Goal: Information Seeking & Learning: Learn about a topic

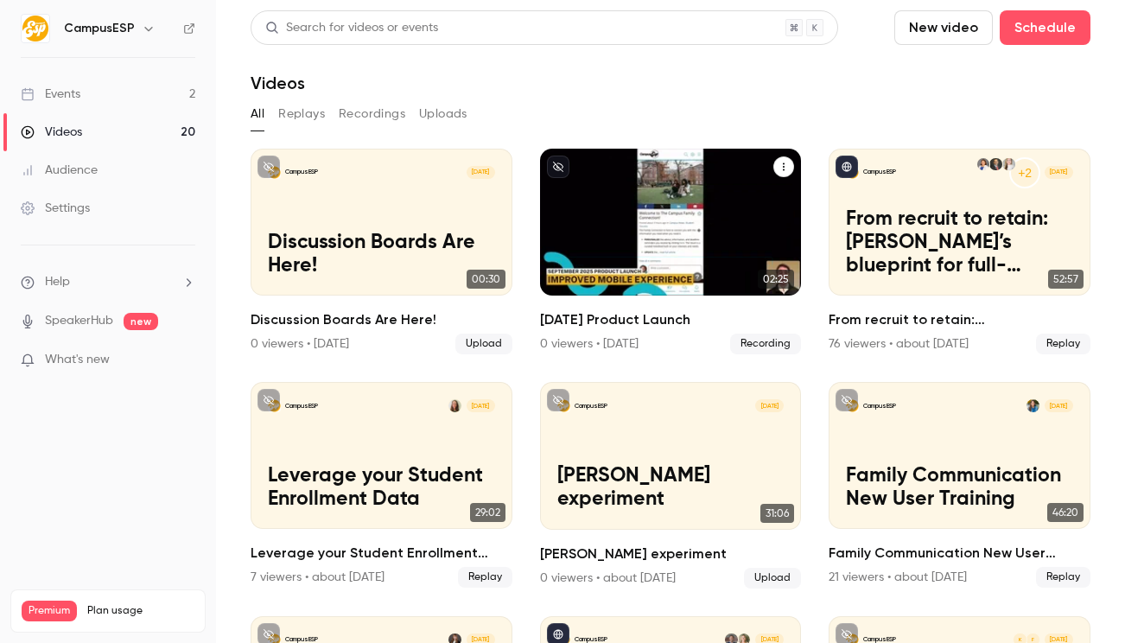
click at [738, 180] on div "CampusESP Sep [DATE] Product Launch" at bounding box center [671, 222] width 262 height 147
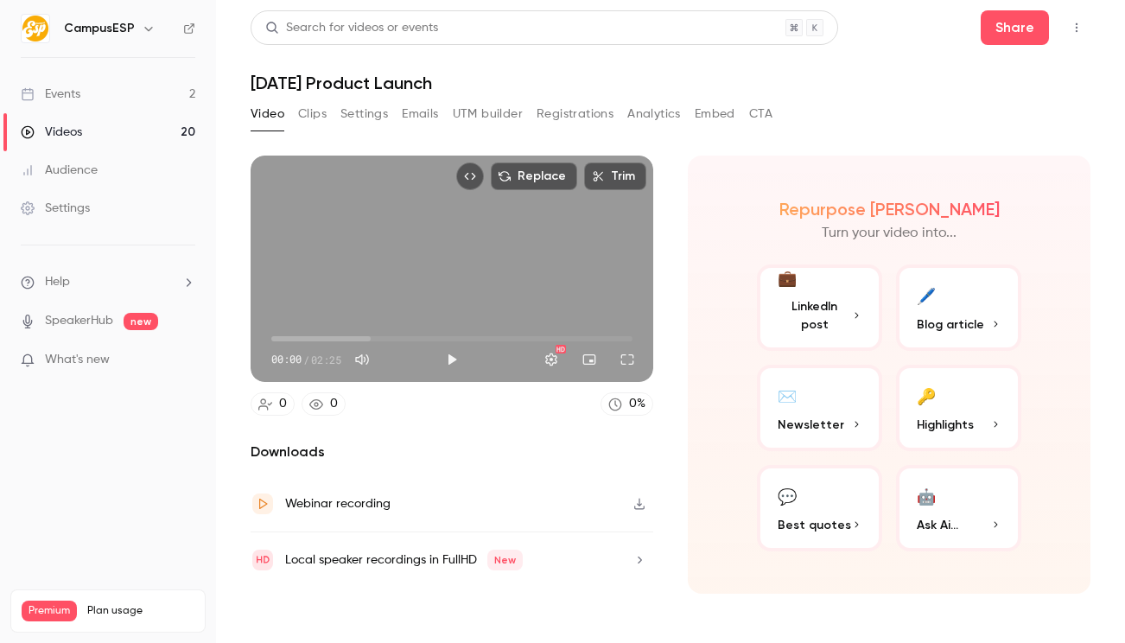
click at [704, 110] on button "Embed" at bounding box center [715, 114] width 41 height 28
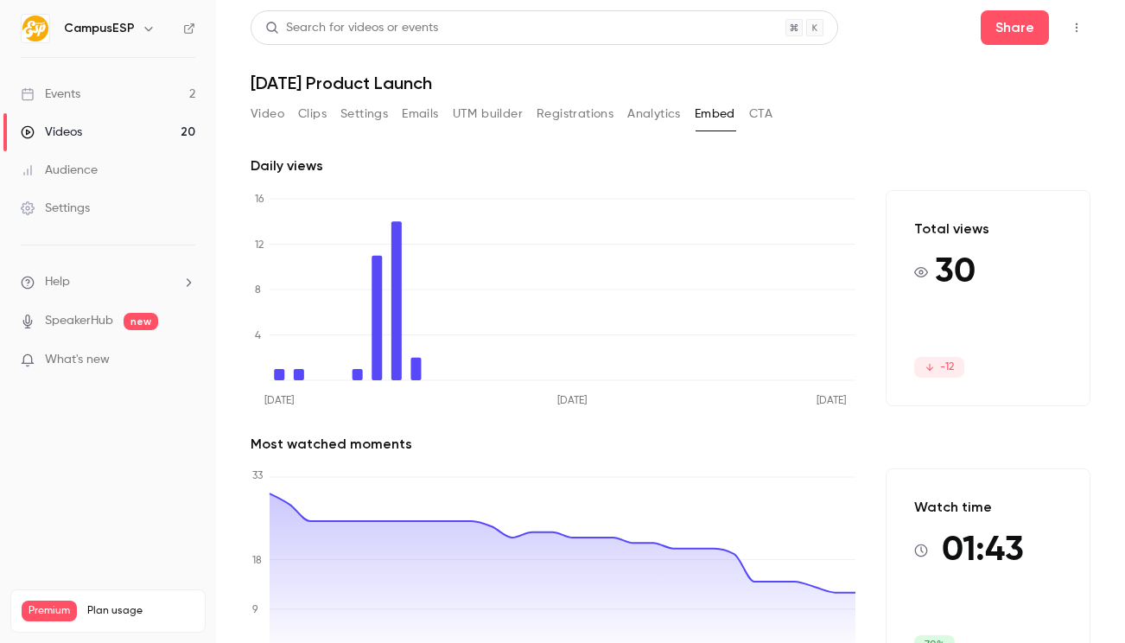
scroll to position [69, 0]
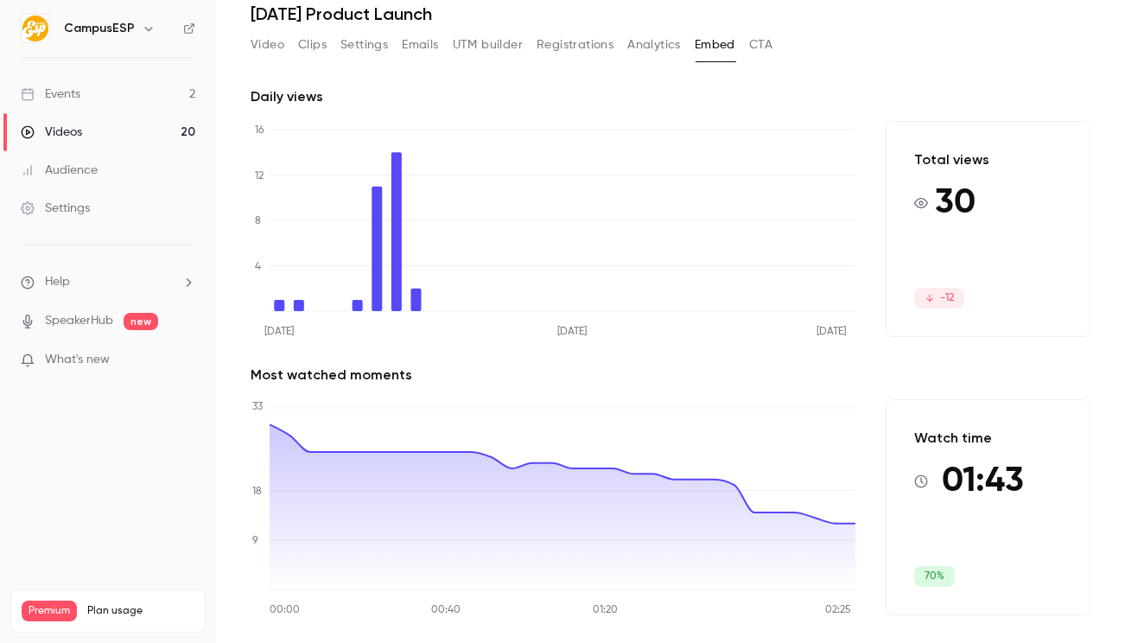
click at [422, 48] on button "Emails" at bounding box center [420, 45] width 36 height 28
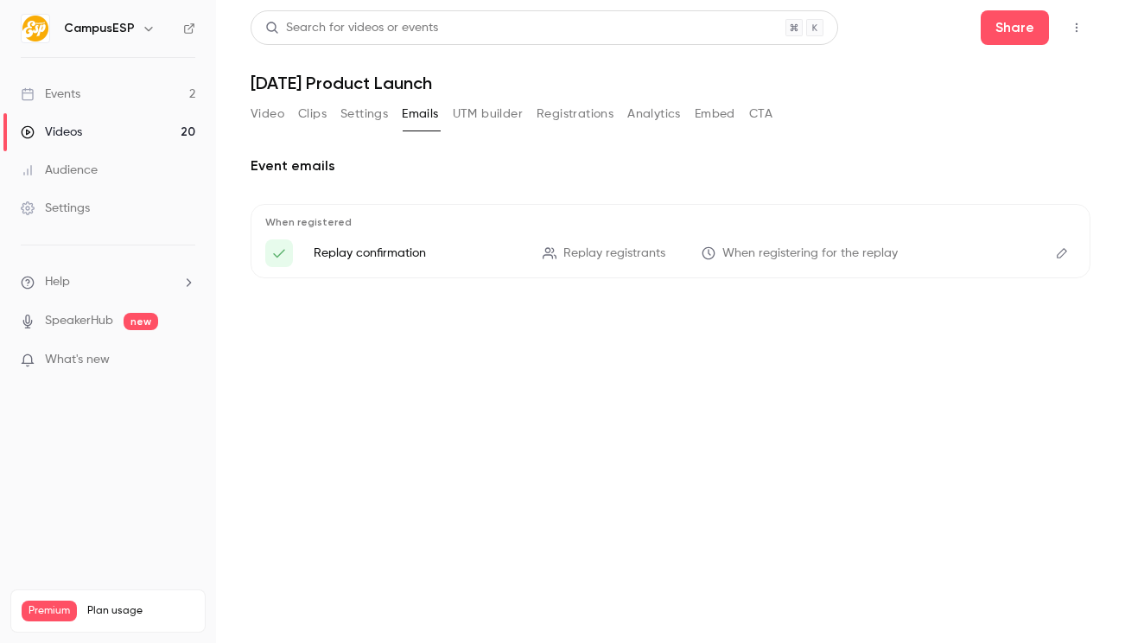
click at [628, 116] on div "Video Clips Settings Emails UTM builder Registrations Analytics Embed CTA" at bounding box center [512, 114] width 522 height 28
click at [639, 114] on button "Analytics" at bounding box center [655, 114] width 54 height 28
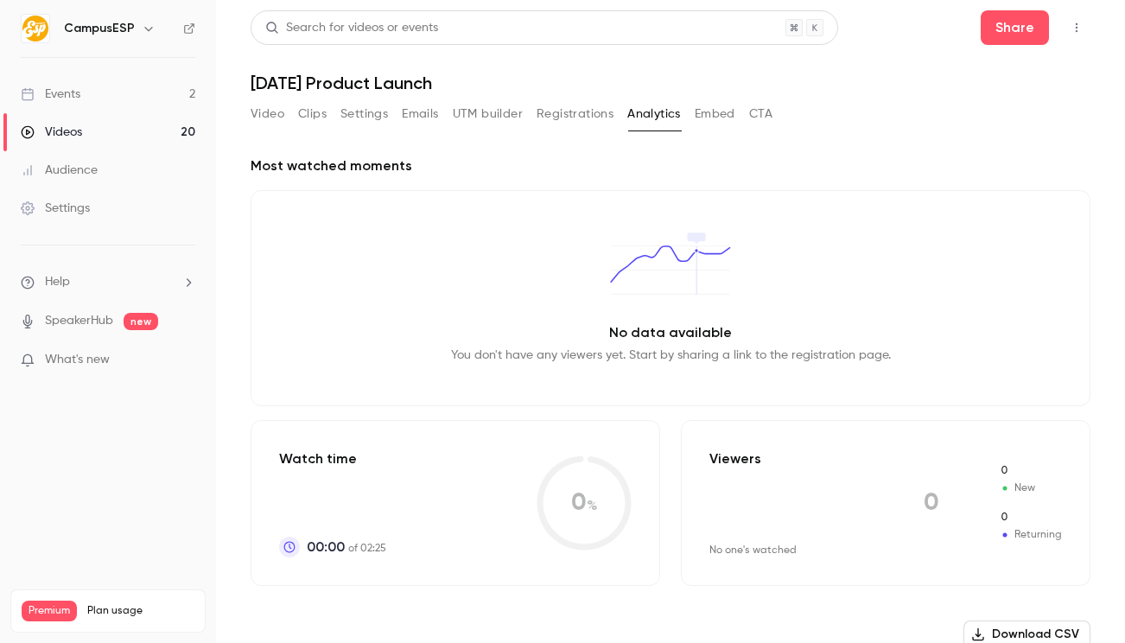
click at [615, 113] on div "Video Clips Settings Emails UTM builder Registrations Analytics Embed CTA" at bounding box center [512, 114] width 522 height 28
click at [606, 112] on button "Registrations" at bounding box center [575, 114] width 77 height 28
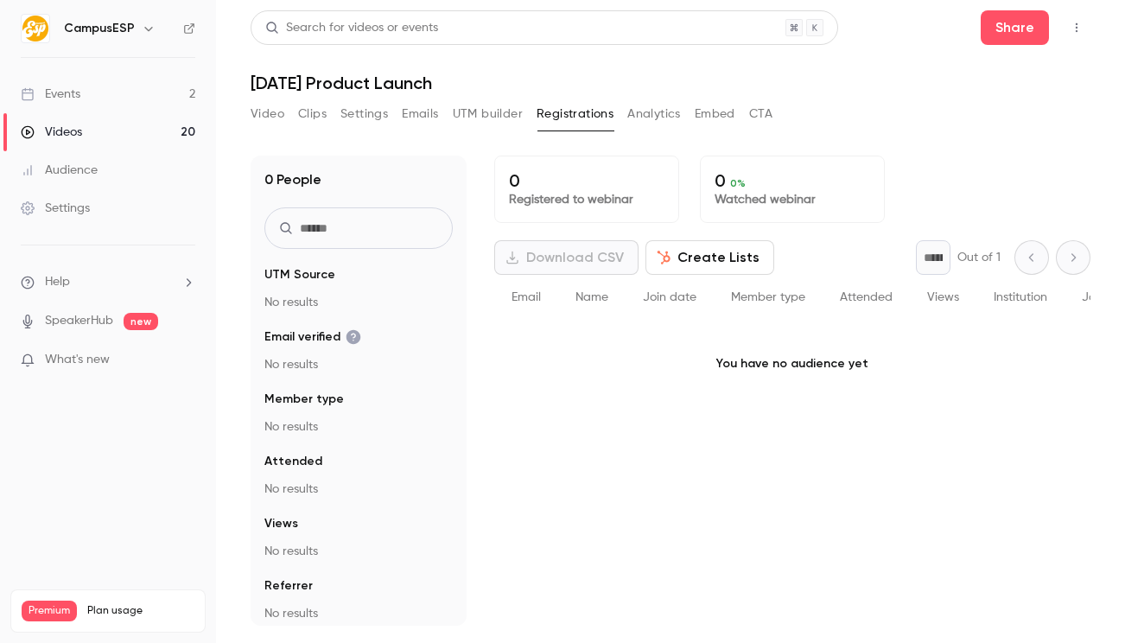
drag, startPoint x: 486, startPoint y: 117, endPoint x: 450, endPoint y: 118, distance: 35.5
click at [486, 117] on button "UTM builder" at bounding box center [488, 114] width 70 height 28
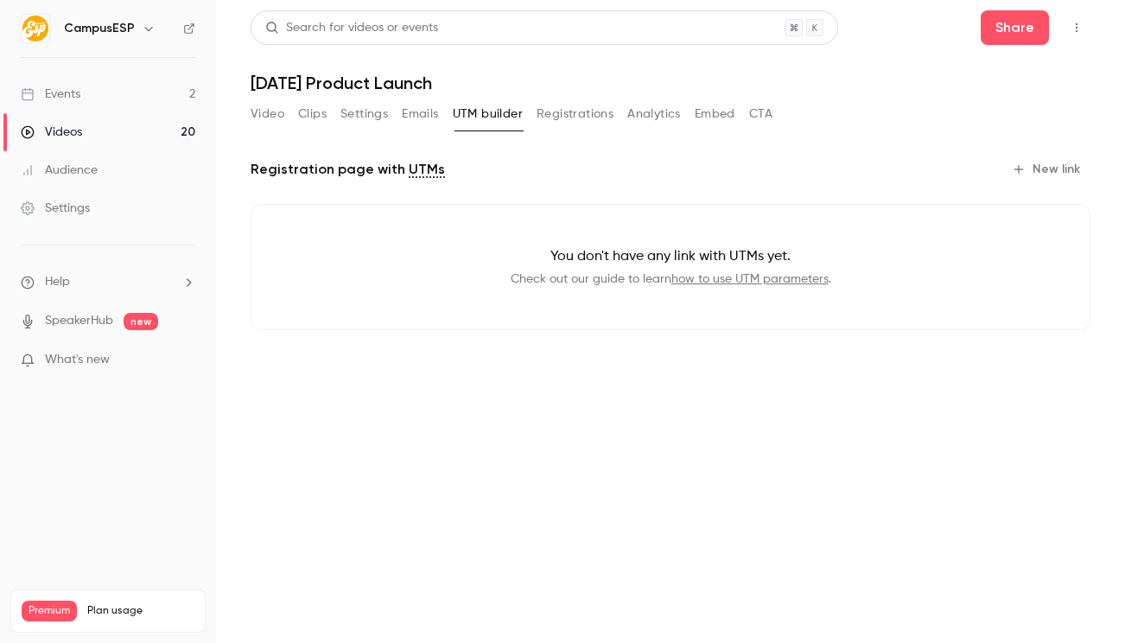
click at [413, 117] on button "Emails" at bounding box center [420, 114] width 36 height 28
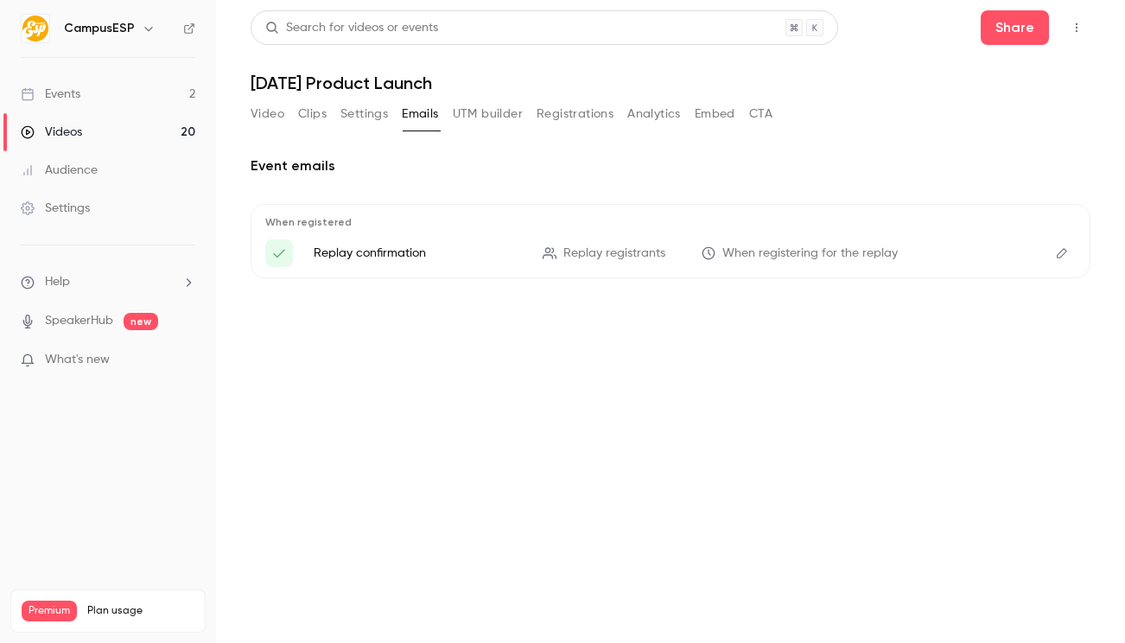
click at [381, 112] on button "Settings" at bounding box center [365, 114] width 48 height 28
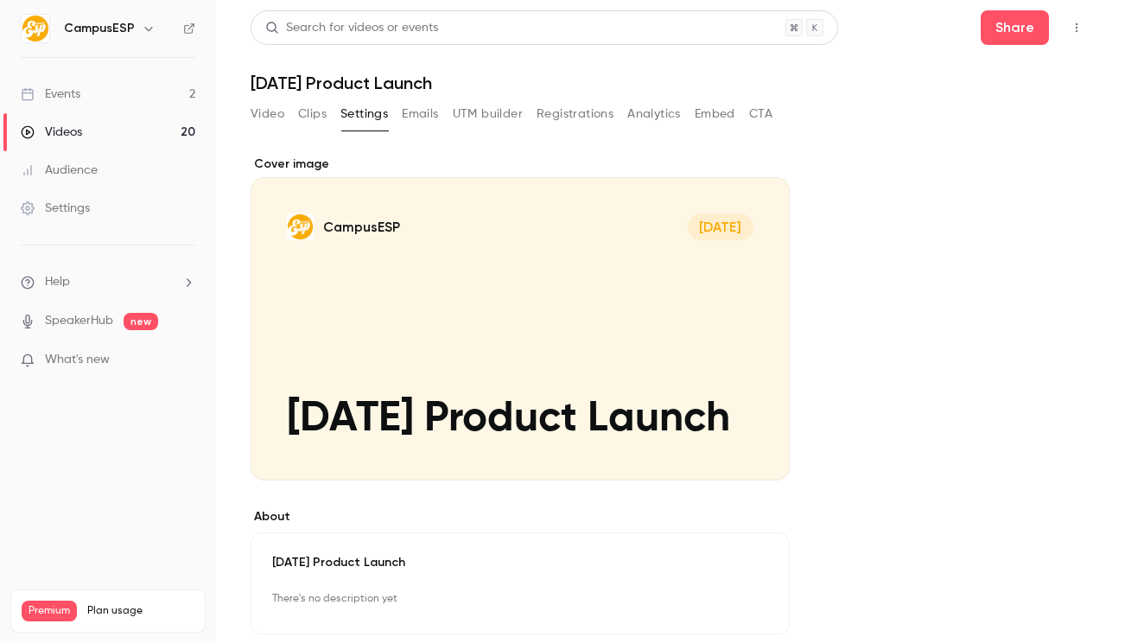
click at [312, 118] on button "Clips" at bounding box center [312, 114] width 29 height 28
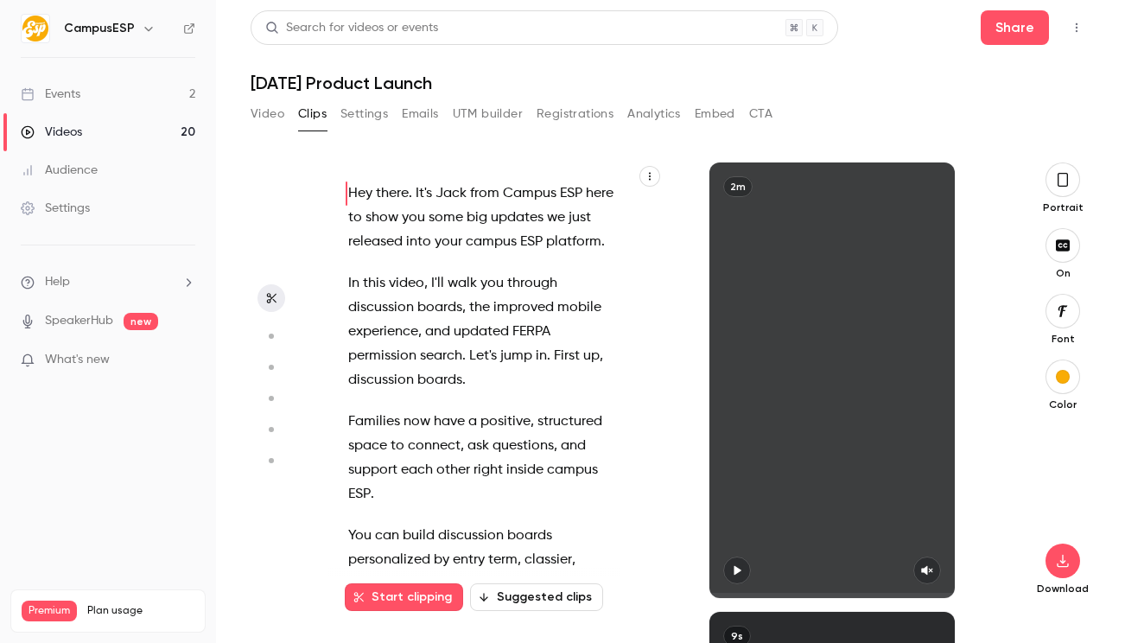
click at [728, 116] on button "Embed" at bounding box center [715, 114] width 41 height 28
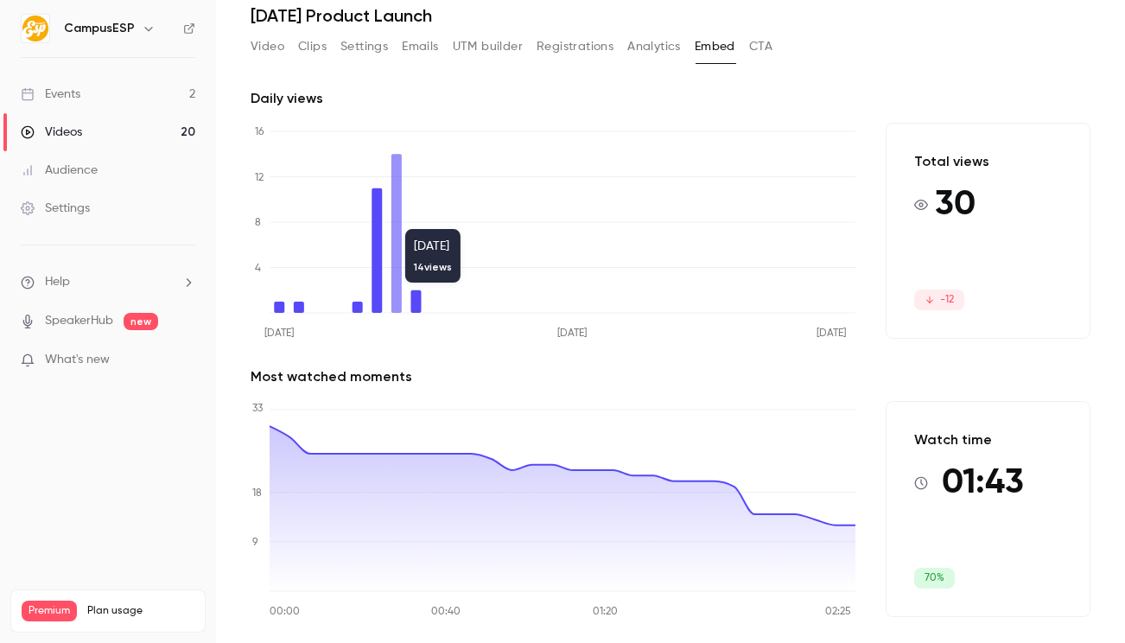
scroll to position [69, 0]
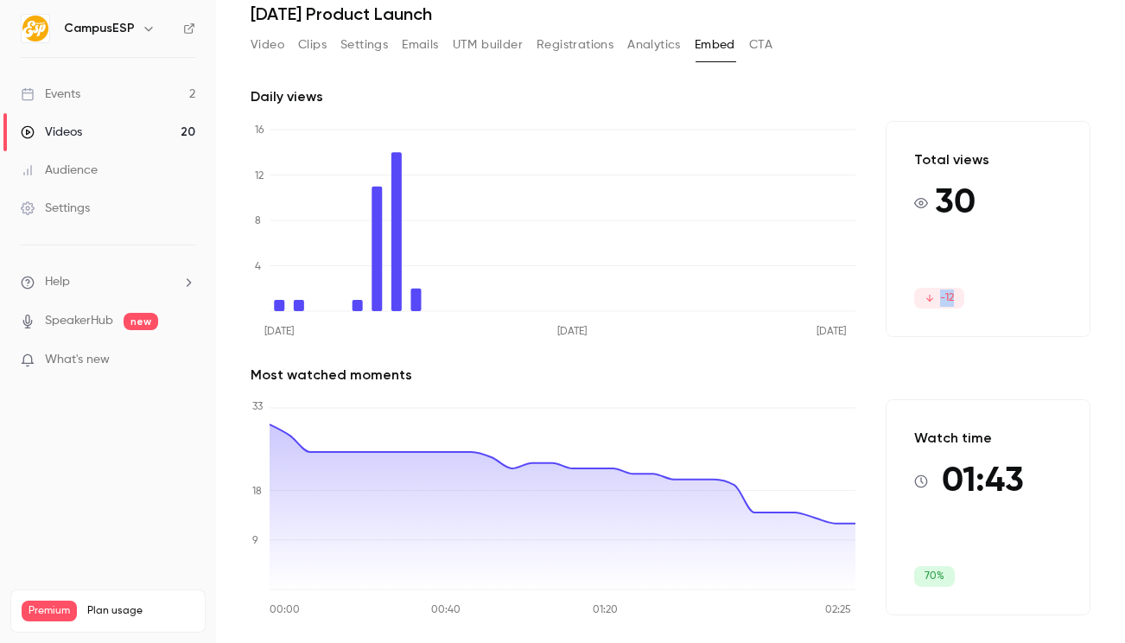
drag, startPoint x: 969, startPoint y: 308, endPoint x: 885, endPoint y: 277, distance: 89.4
click at [870, 277] on div "Daily views [DATE] [DATE] [DATE] 0 4 8 12 16 Total views 30 -12 Most watched mo…" at bounding box center [671, 364] width 840 height 557
click at [921, 283] on div "Total views 30 -12" at bounding box center [988, 229] width 205 height 216
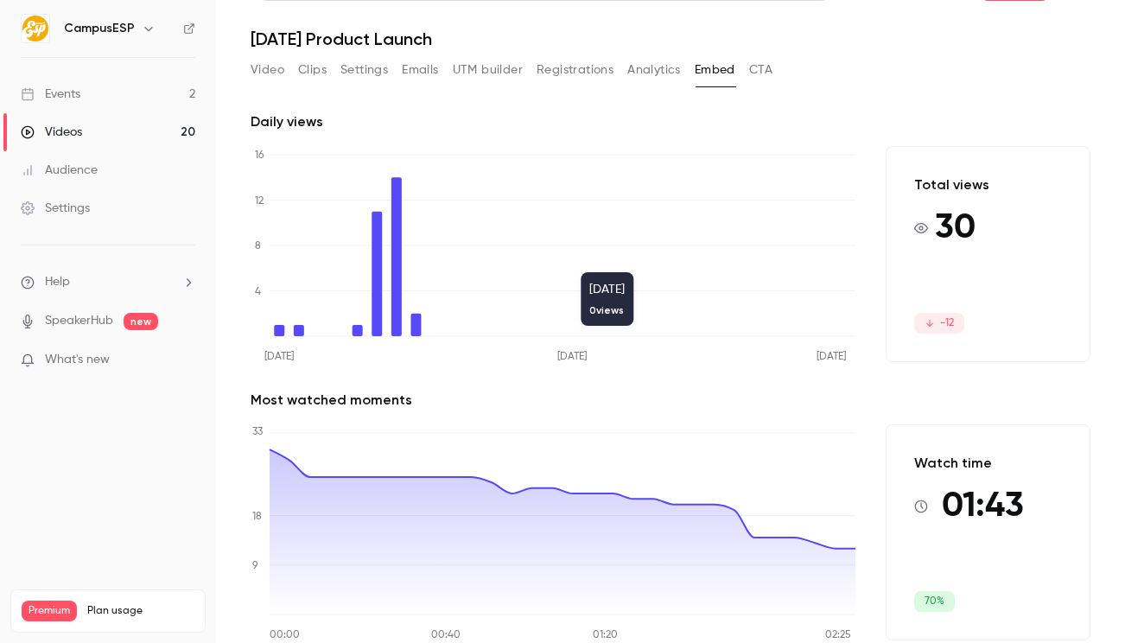
scroll to position [0, 0]
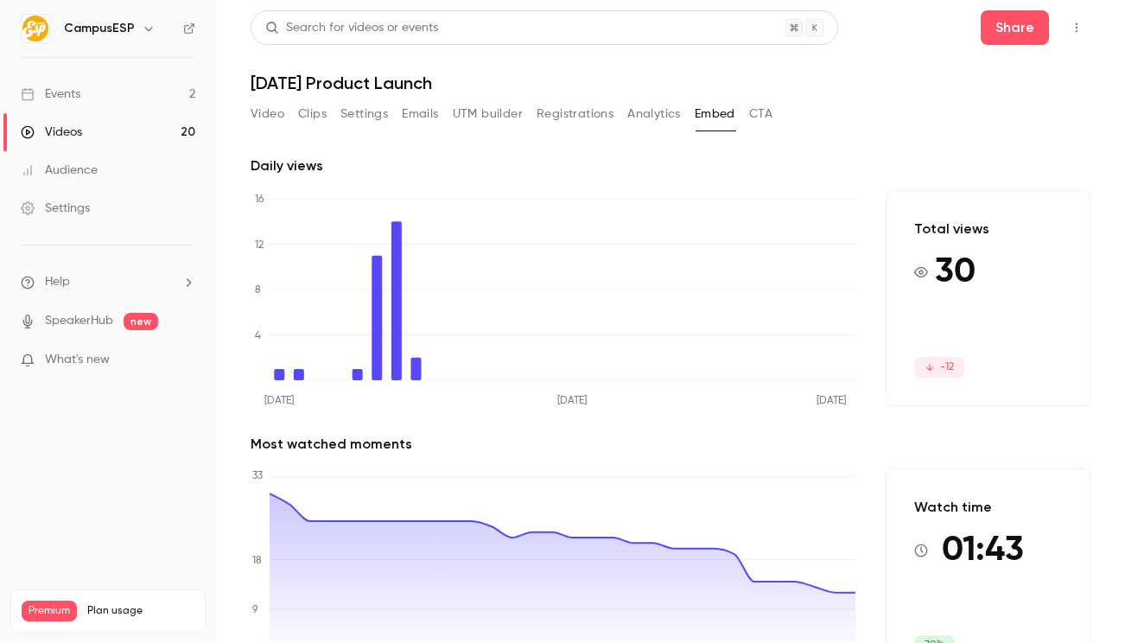
click at [634, 118] on button "Analytics" at bounding box center [655, 114] width 54 height 28
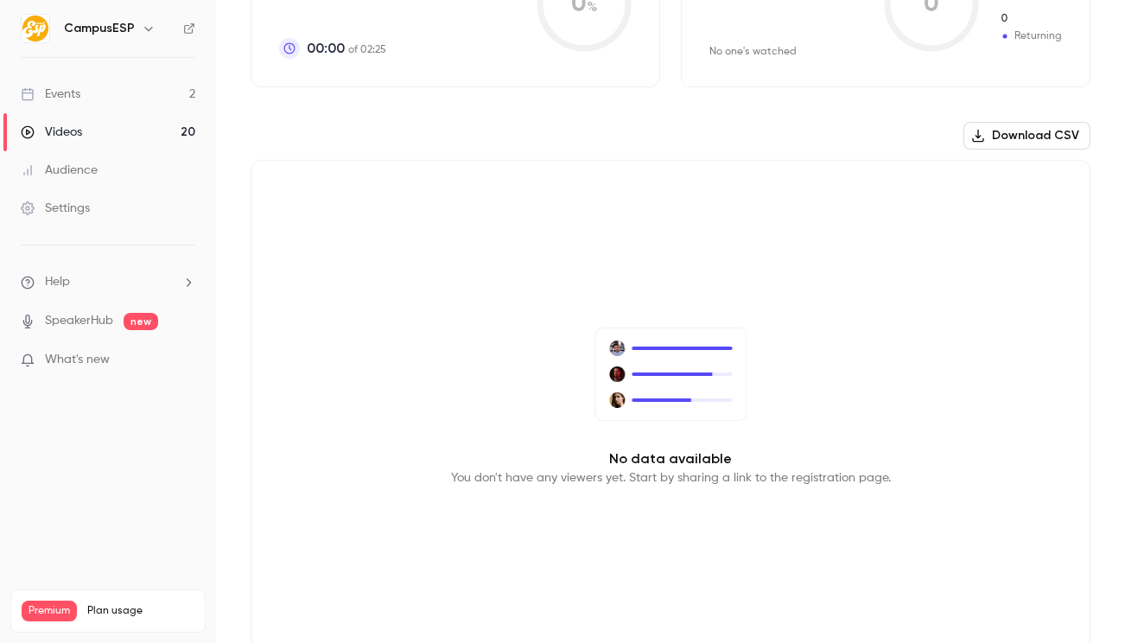
scroll to position [178, 0]
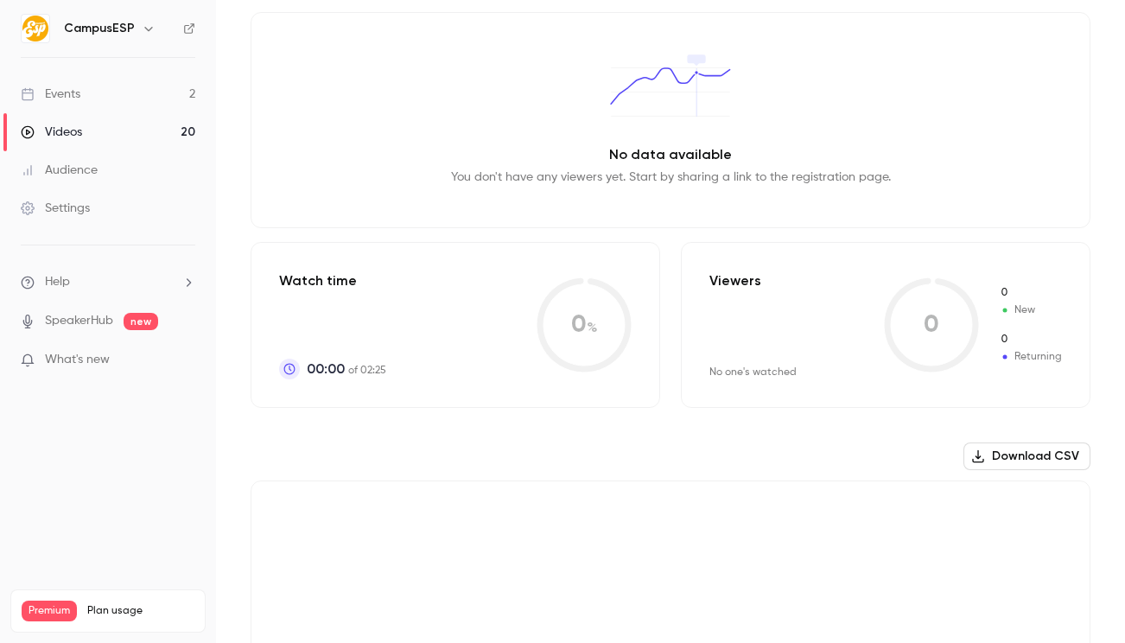
click at [114, 136] on link "Videos 20" at bounding box center [108, 132] width 216 height 38
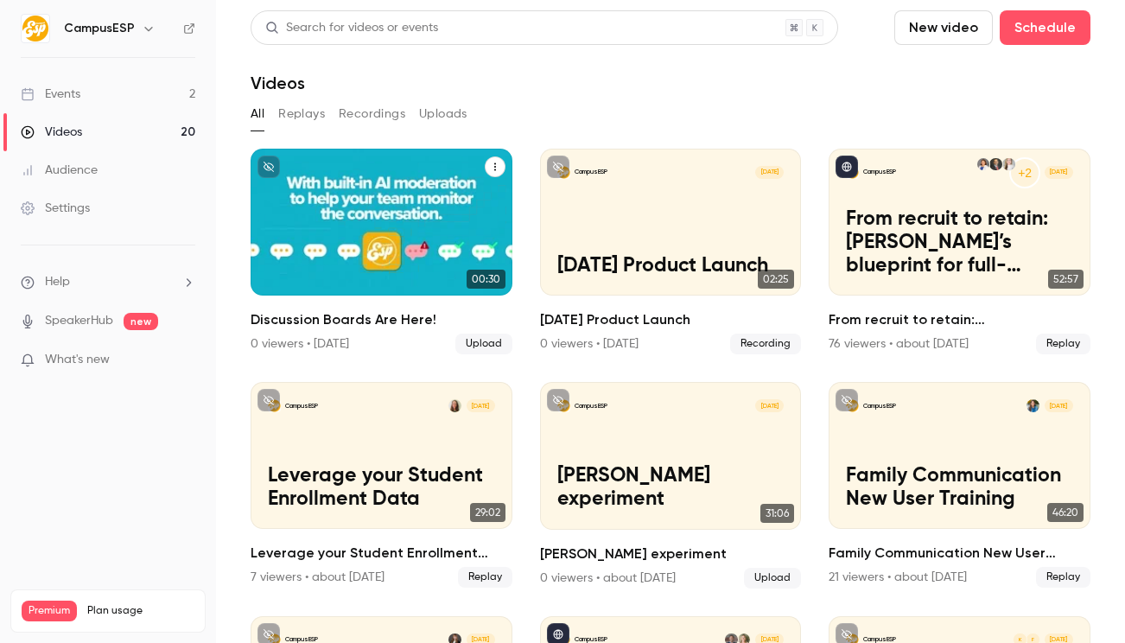
click at [490, 168] on icon "Discussion Boards Are Here!" at bounding box center [495, 167] width 10 height 10
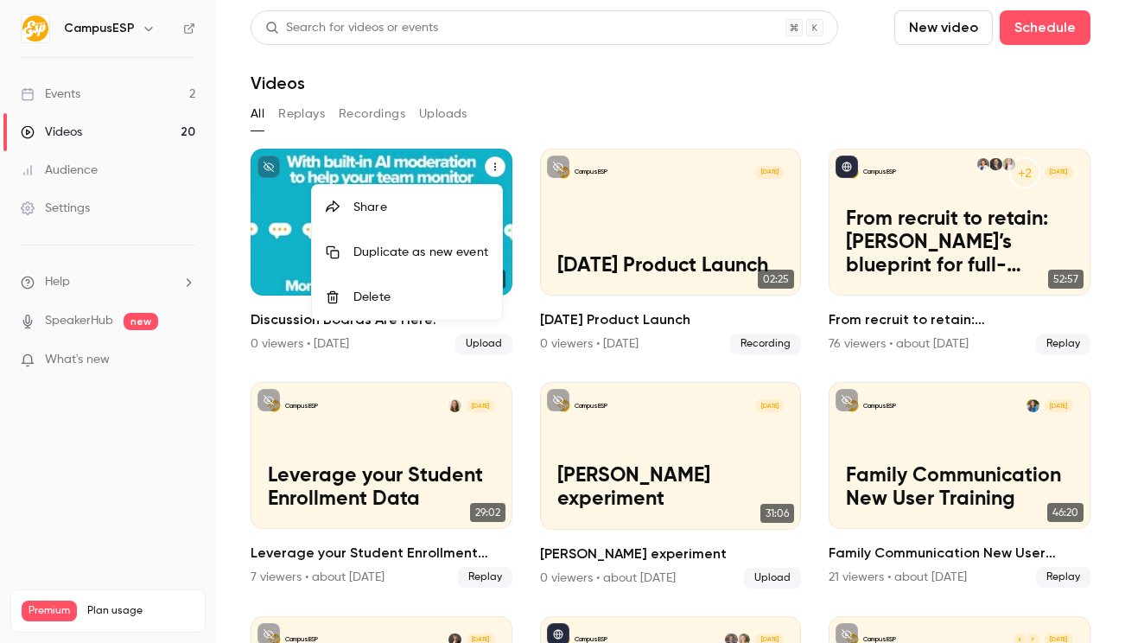
click at [409, 153] on div at bounding box center [562, 321] width 1125 height 643
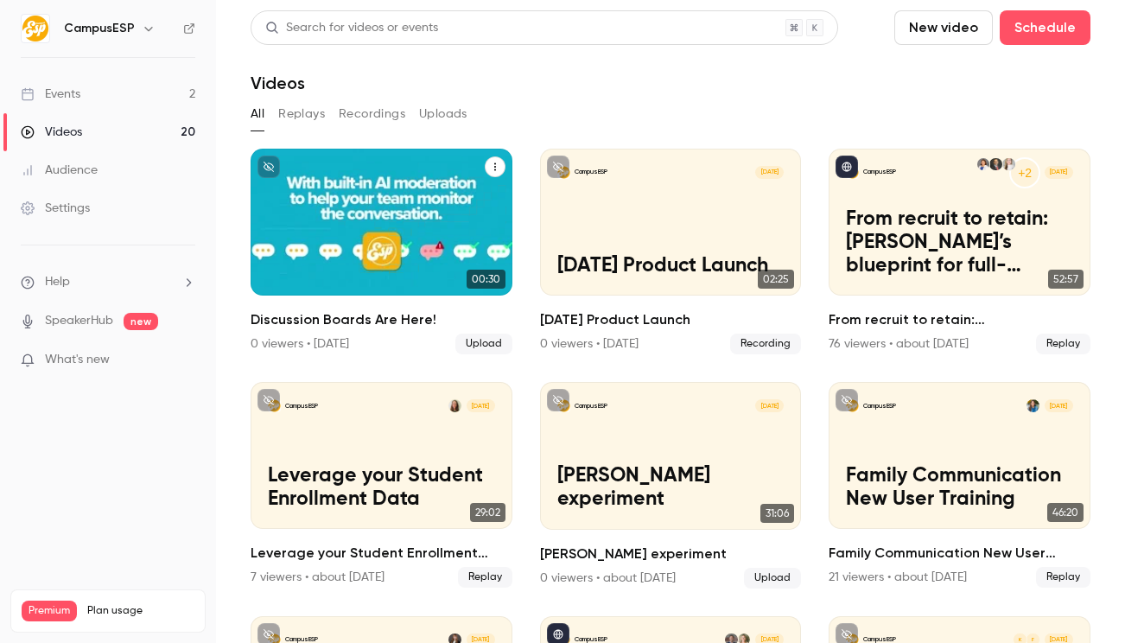
click at [409, 176] on div "CampusESP [DATE]" at bounding box center [381, 172] width 227 height 13
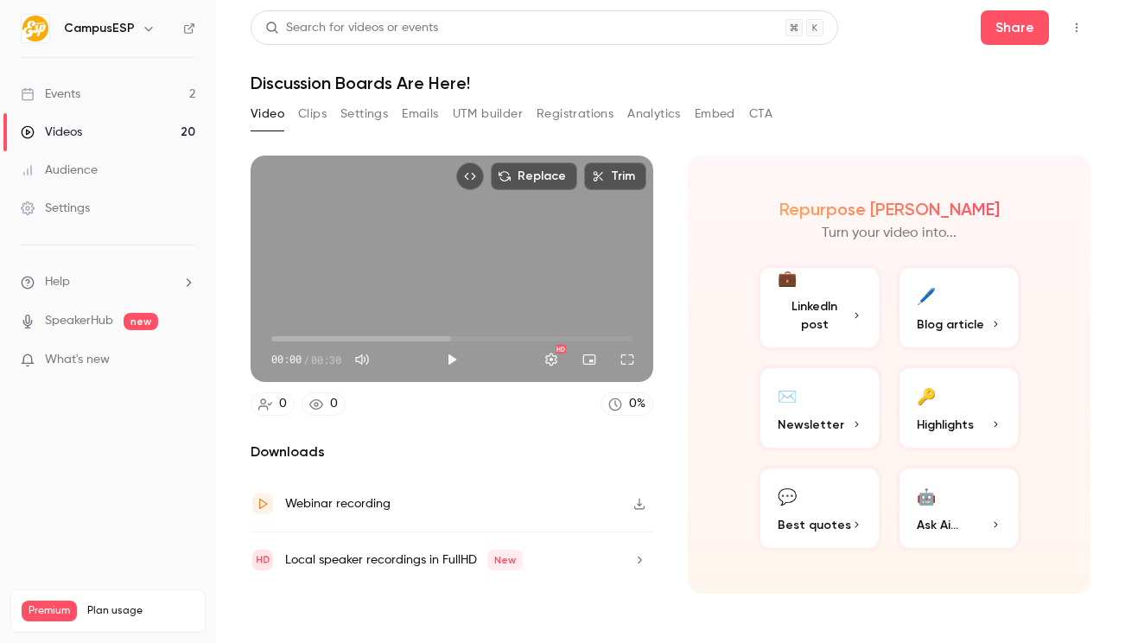
click at [724, 112] on button "Embed" at bounding box center [715, 114] width 41 height 28
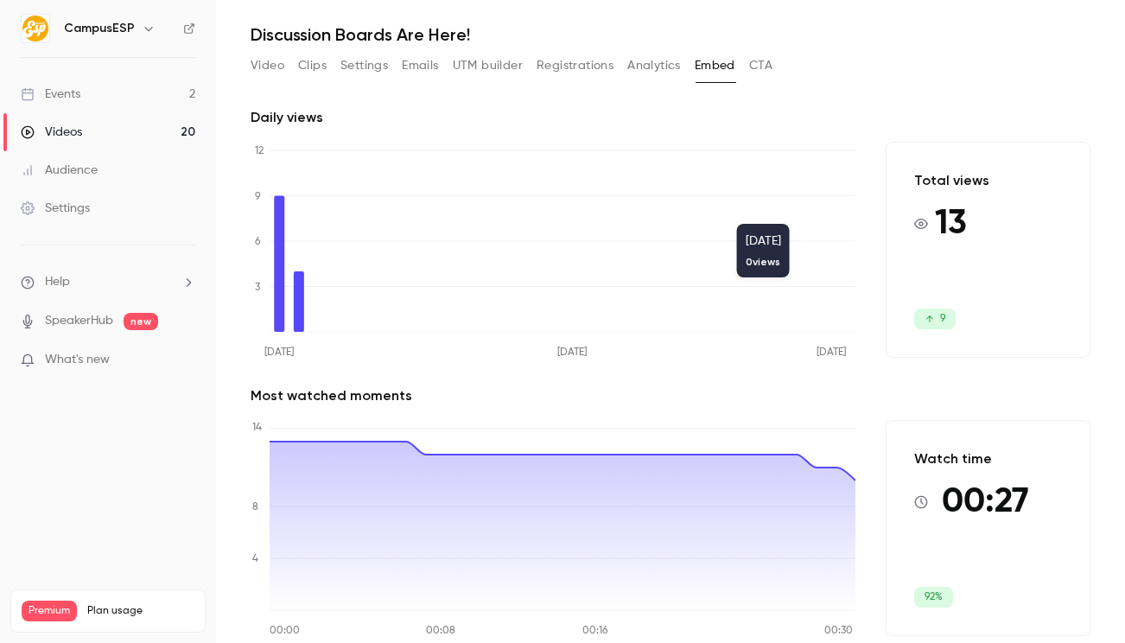
scroll to position [69, 0]
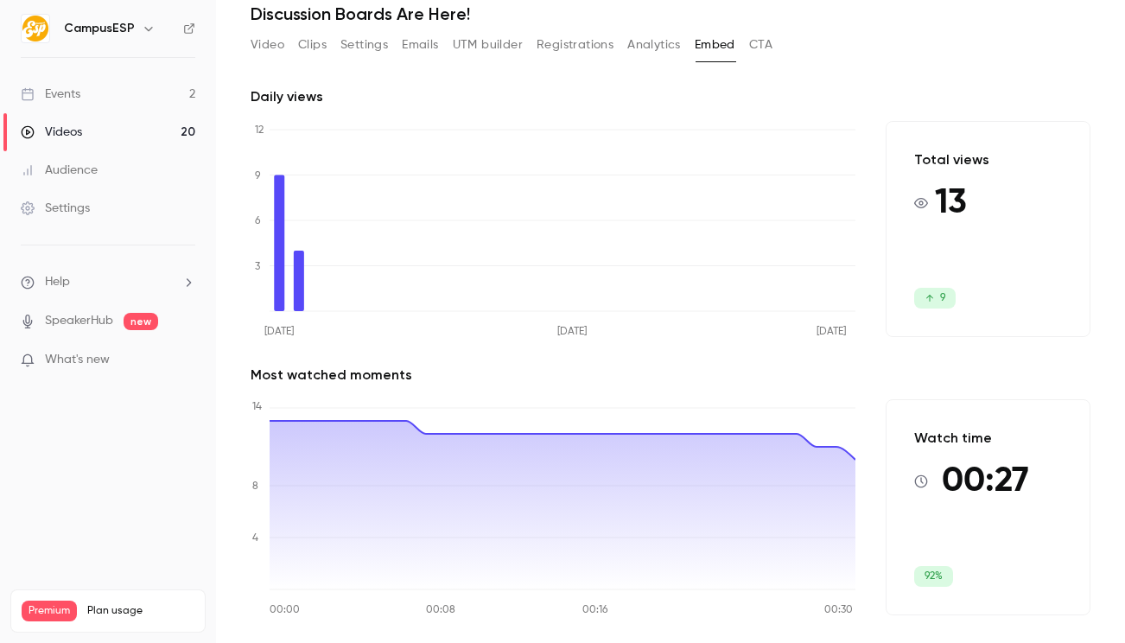
click at [152, 118] on link "Videos 20" at bounding box center [108, 132] width 216 height 38
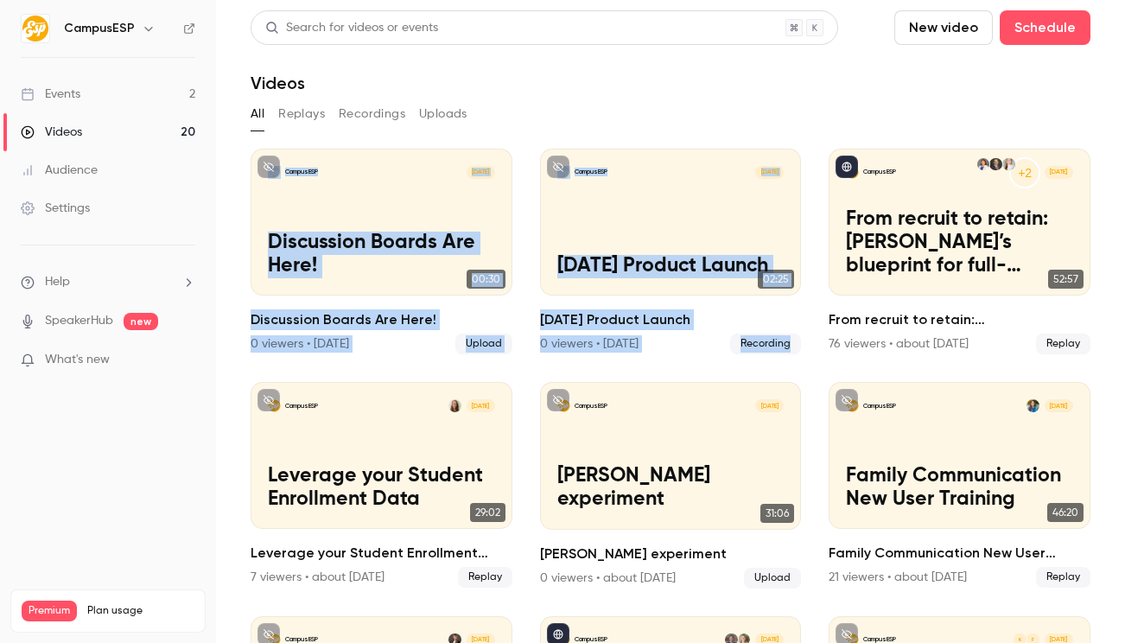
drag, startPoint x: 507, startPoint y: 119, endPoint x: 699, endPoint y: 365, distance: 312.1
click at [699, 365] on section "Search for videos or events New video Schedule Videos All Replays Recordings Up…" at bounding box center [671, 321] width 840 height 622
drag, startPoint x: 699, startPoint y: 365, endPoint x: 499, endPoint y: 99, distance: 333.3
click at [499, 99] on section "Search for videos or events New video Schedule Videos All Replays Recordings Up…" at bounding box center [671, 321] width 840 height 622
drag, startPoint x: 500, startPoint y: 99, endPoint x: 659, endPoint y: 352, distance: 299.1
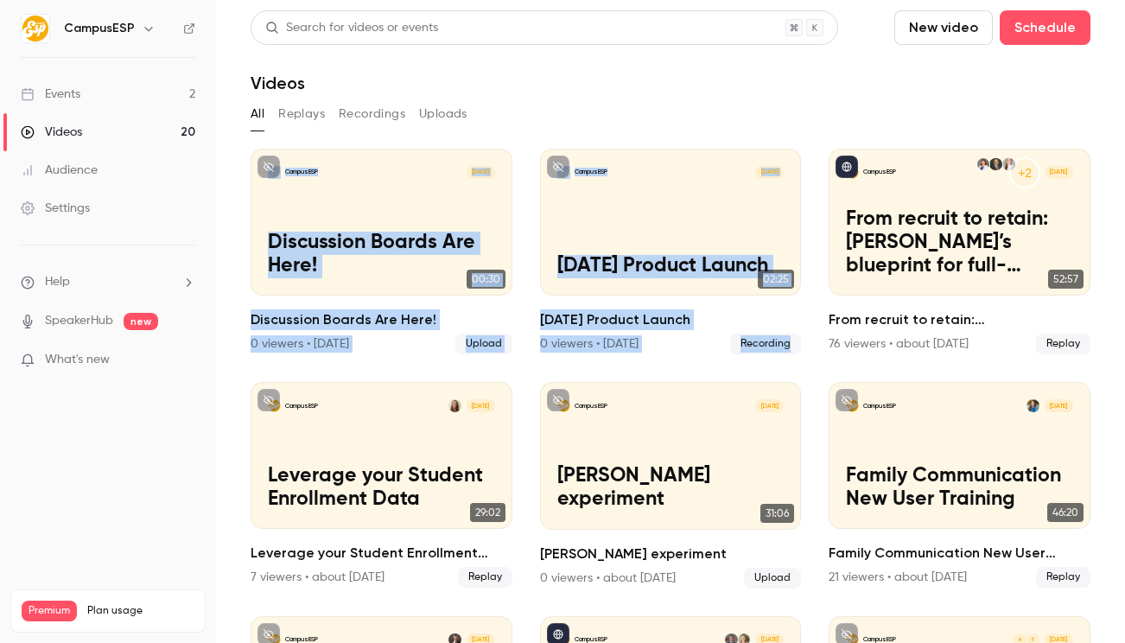
click at [659, 352] on section "Search for videos or events New video Schedule Videos All Replays Recordings Up…" at bounding box center [671, 321] width 840 height 622
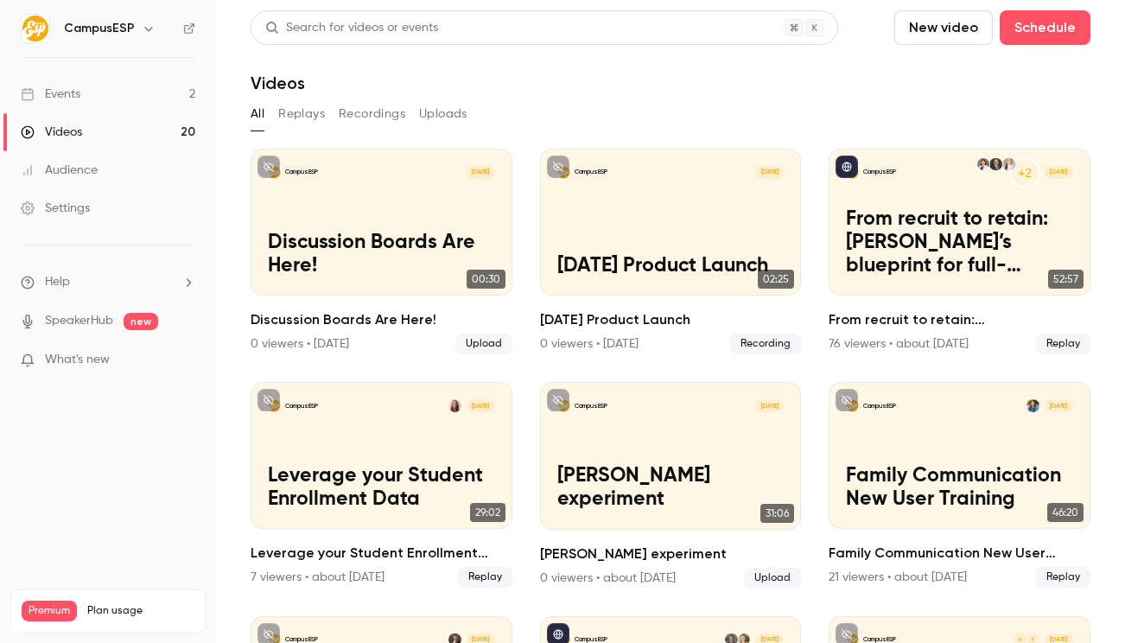
click at [659, 79] on div "Videos" at bounding box center [671, 83] width 840 height 21
click at [733, 90] on div "Videos" at bounding box center [671, 83] width 840 height 21
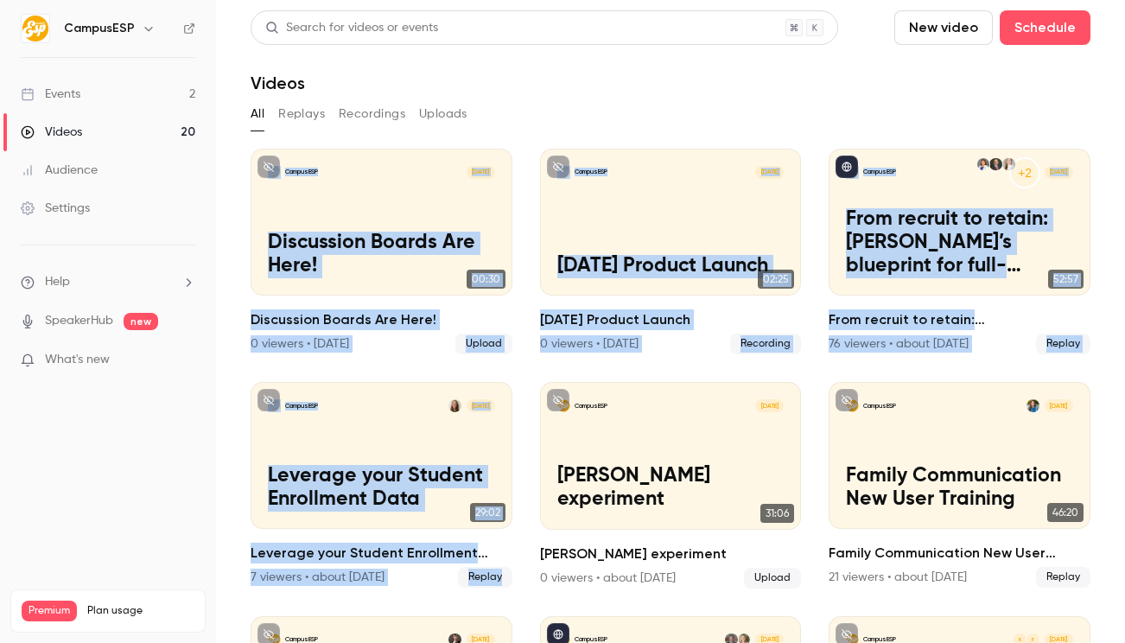
drag, startPoint x: 730, startPoint y: 96, endPoint x: 802, endPoint y: 369, distance: 282.6
click at [802, 369] on section "Search for videos or events New video Schedule Videos All Replays Recordings Up…" at bounding box center [671, 321] width 840 height 622
drag, startPoint x: 802, startPoint y: 369, endPoint x: 481, endPoint y: 68, distance: 440.3
click at [481, 68] on section "Search for videos or events New video Schedule Videos All Replays Recordings Up…" at bounding box center [671, 321] width 840 height 622
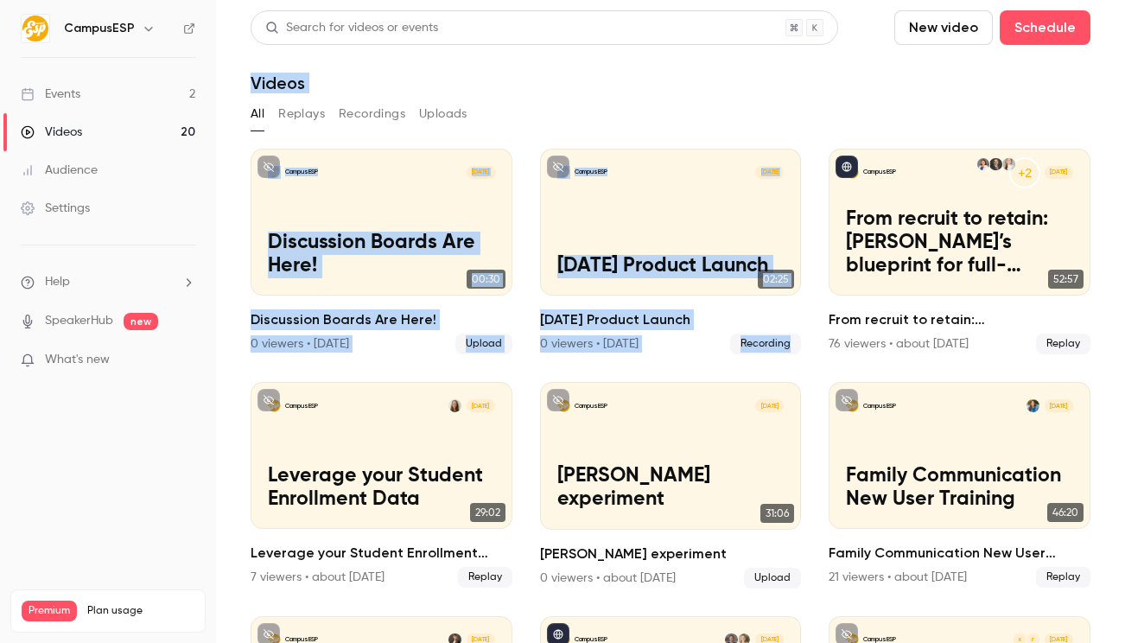
drag, startPoint x: 481, startPoint y: 68, endPoint x: 794, endPoint y: 358, distance: 427.0
click at [794, 358] on section "Search for videos or events New video Schedule Videos All Replays Recordings Up…" at bounding box center [671, 321] width 840 height 622
click at [679, 75] on div "Videos" at bounding box center [671, 83] width 840 height 21
